Goal: Task Accomplishment & Management: Use online tool/utility

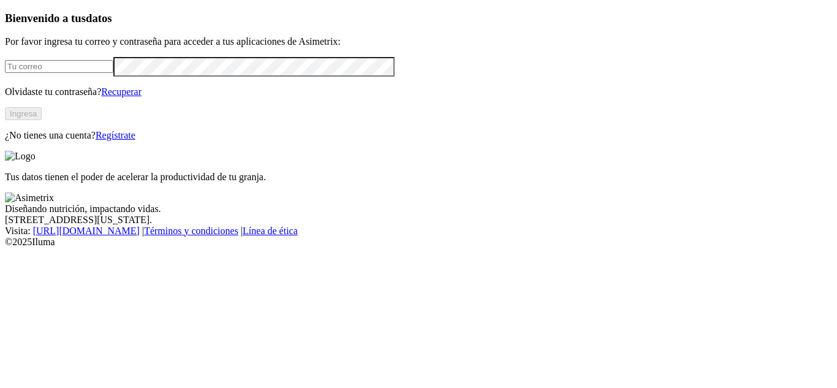
type input "[PERSON_NAME][EMAIL_ADDRESS][PERSON_NAME][DOMAIN_NAME]"
click at [42, 120] on button "Ingresa" at bounding box center [23, 113] width 37 height 13
